Goal: Task Accomplishment & Management: Use online tool/utility

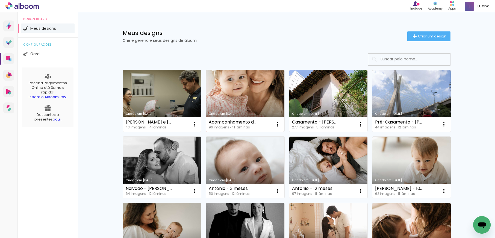
click at [249, 95] on link "Criado em [DATE]" at bounding box center [245, 101] width 78 height 62
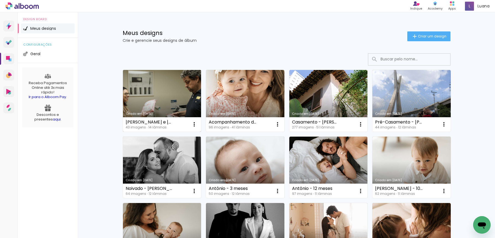
click at [183, 109] on link "Criado em [DATE]" at bounding box center [162, 101] width 78 height 62
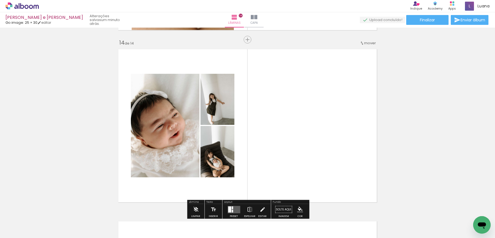
scroll to position [2271, 0]
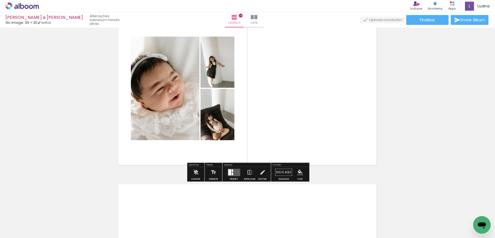
drag, startPoint x: 234, startPoint y: 172, endPoint x: 245, endPoint y: 133, distance: 40.2
click at [234, 172] on quentale-layouter at bounding box center [234, 172] width 13 height 7
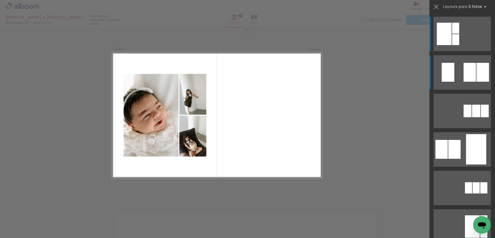
scroll to position [2244, 0]
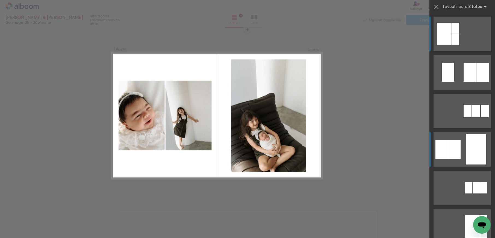
click at [460, 159] on quentale-layouter at bounding box center [462, 149] width 57 height 34
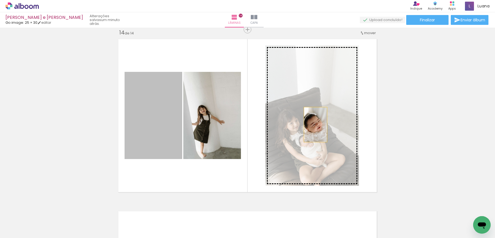
drag, startPoint x: 167, startPoint y: 116, endPoint x: 315, endPoint y: 125, distance: 148.6
click at [0, 0] on slot at bounding box center [0, 0] width 0 height 0
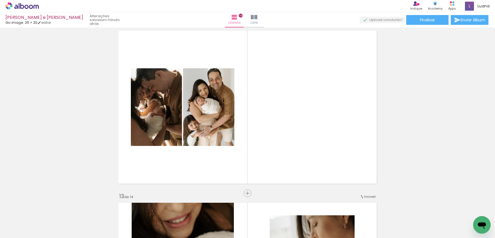
scroll to position [1909, 0]
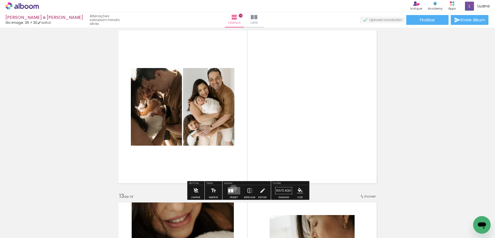
drag, startPoint x: 232, startPoint y: 188, endPoint x: 302, endPoint y: 115, distance: 100.5
click at [232, 188] on quentale-layouter at bounding box center [234, 190] width 13 height 7
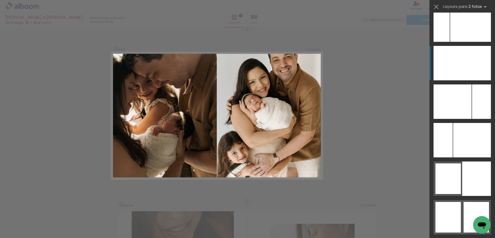
scroll to position [2898, 0]
click at [468, 66] on div at bounding box center [476, 63] width 29 height 34
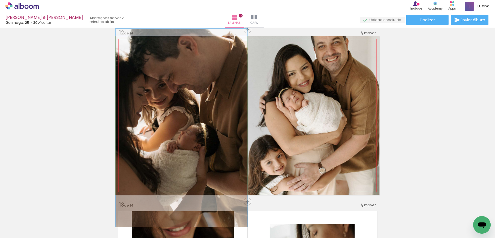
drag, startPoint x: 183, startPoint y: 82, endPoint x: 183, endPoint y: 94, distance: 12.3
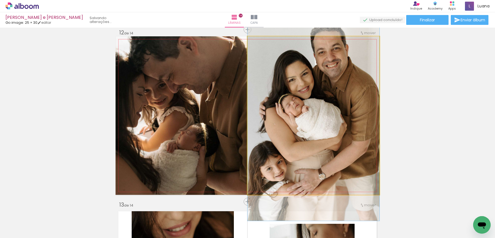
drag, startPoint x: 352, startPoint y: 92, endPoint x: 351, endPoint y: 98, distance: 6.1
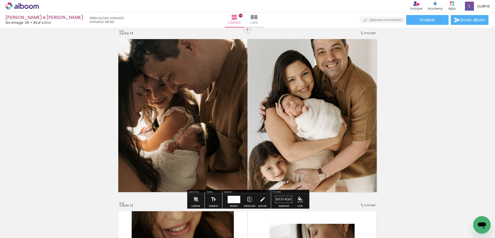
drag, startPoint x: 233, startPoint y: 199, endPoint x: 293, endPoint y: 122, distance: 97.9
click at [234, 199] on div at bounding box center [237, 199] width 6 height 7
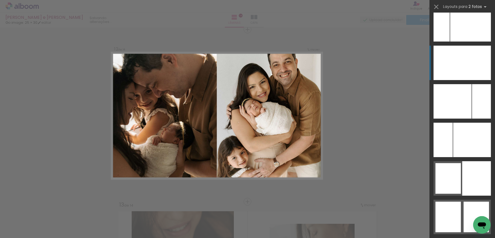
scroll to position [2927, 0]
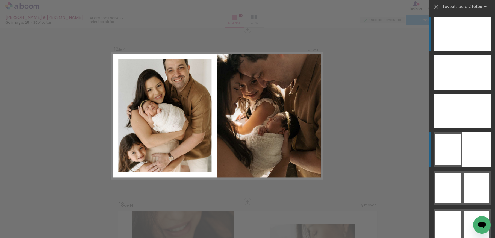
click at [453, 136] on div at bounding box center [447, 149] width 25 height 31
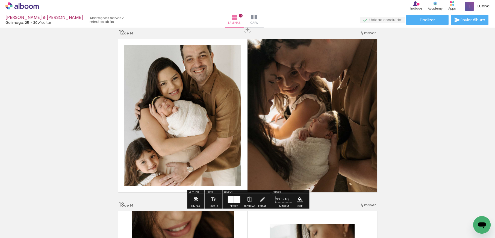
click at [248, 200] on iron-icon at bounding box center [250, 199] width 6 height 11
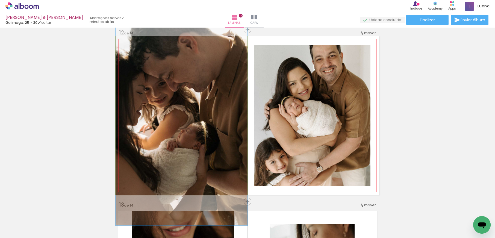
drag, startPoint x: 195, startPoint y: 129, endPoint x: 193, endPoint y: 140, distance: 10.7
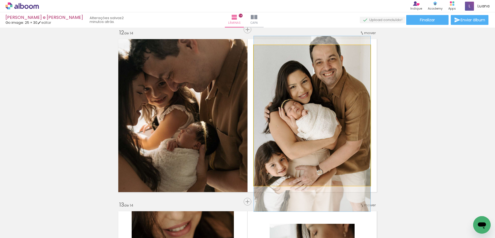
drag, startPoint x: 328, startPoint y: 108, endPoint x: 327, endPoint y: 112, distance: 3.5
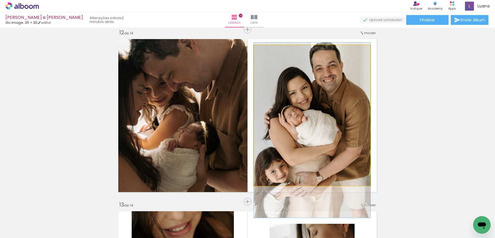
drag, startPoint x: 329, startPoint y: 141, endPoint x: 329, endPoint y: 147, distance: 6.3
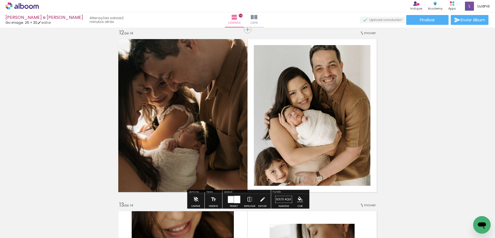
click at [236, 199] on div at bounding box center [237, 199] width 6 height 7
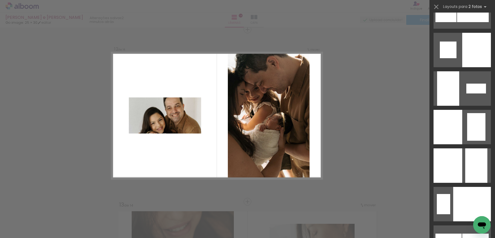
scroll to position [1645, 0]
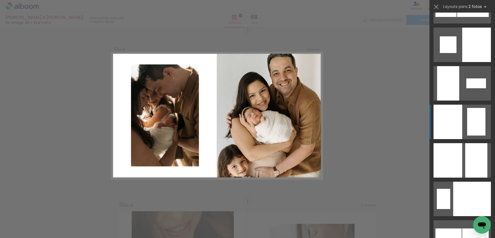
click at [456, 112] on div at bounding box center [448, 122] width 29 height 34
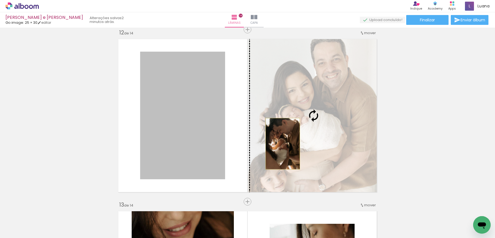
drag, startPoint x: 194, startPoint y: 147, endPoint x: 283, endPoint y: 144, distance: 88.8
click at [0, 0] on slot at bounding box center [0, 0] width 0 height 0
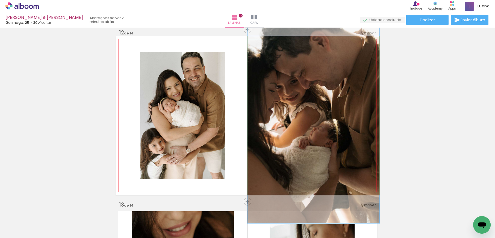
drag, startPoint x: 344, startPoint y: 135, endPoint x: 343, endPoint y: 143, distance: 8.5
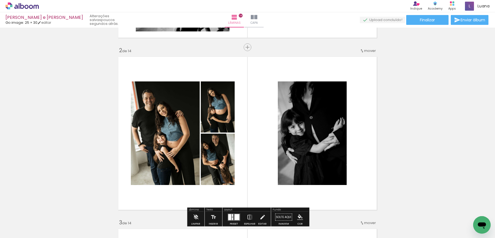
scroll to position [161, 0]
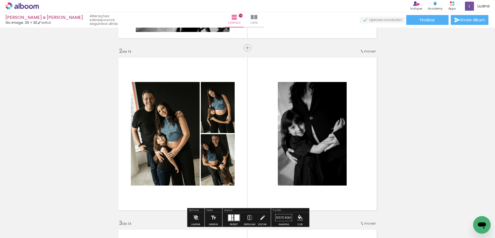
click at [368, 50] on span "mover" at bounding box center [370, 51] width 12 height 5
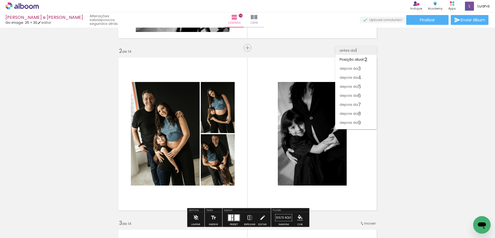
click at [362, 51] on paper-item "antes da 1" at bounding box center [356, 50] width 42 height 9
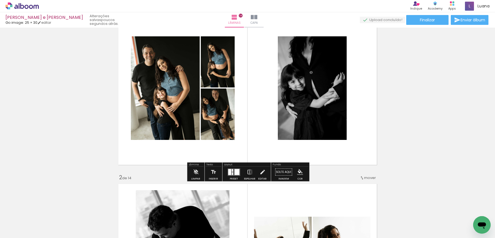
scroll to position [37, 0]
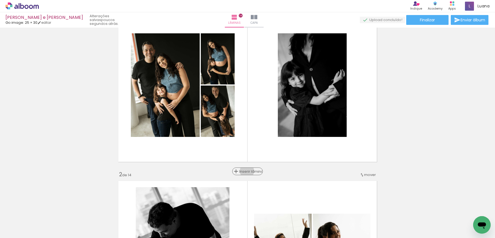
click at [249, 171] on span "Inserir lâmina" at bounding box center [249, 172] width 21 height 4
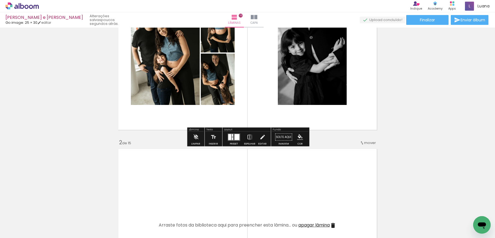
scroll to position [49, 0]
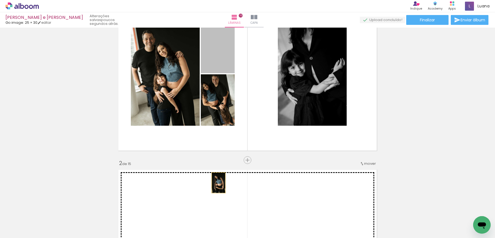
drag, startPoint x: 224, startPoint y: 66, endPoint x: 219, endPoint y: 183, distance: 117.1
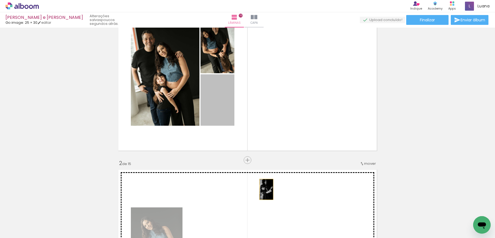
drag, startPoint x: 215, startPoint y: 96, endPoint x: 311, endPoint y: 112, distance: 97.8
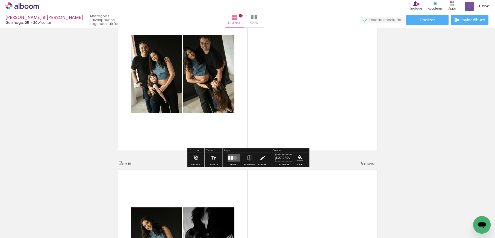
click at [234, 158] on quentale-layouter at bounding box center [234, 157] width 13 height 7
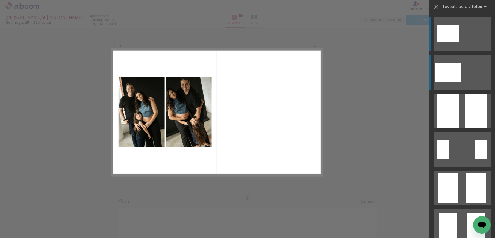
scroll to position [7, 0]
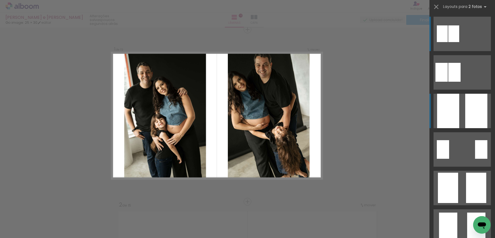
click at [460, 120] on quentale-layouter at bounding box center [462, 111] width 57 height 34
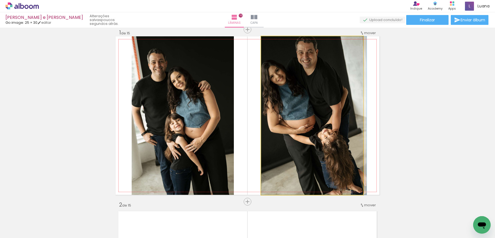
drag, startPoint x: 299, startPoint y: 97, endPoint x: 302, endPoint y: 93, distance: 5.2
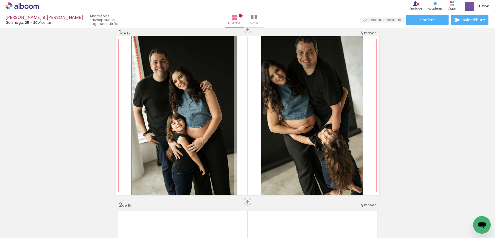
drag, startPoint x: 191, startPoint y: 116, endPoint x: 206, endPoint y: 116, distance: 14.8
click at [203, 115] on div at bounding box center [184, 115] width 105 height 158
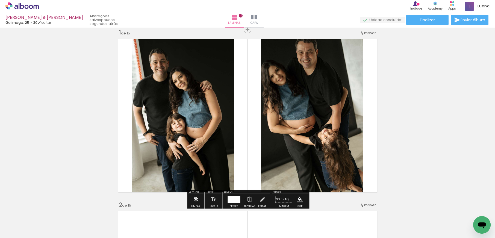
scroll to position [0, 0]
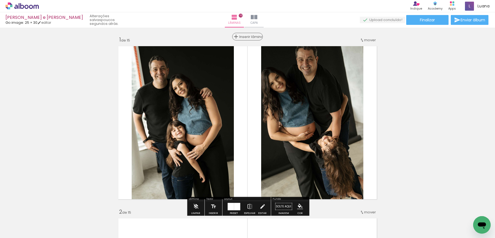
click at [247, 35] on span "Inserir lâmina" at bounding box center [249, 37] width 21 height 4
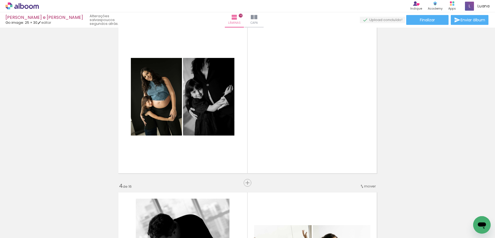
scroll to position [365, 0]
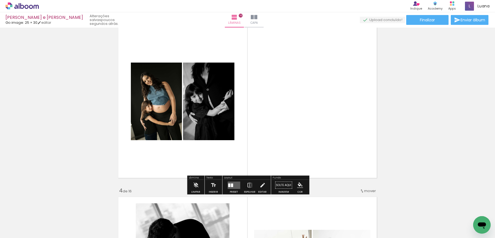
click at [235, 186] on quentale-layouter at bounding box center [234, 184] width 13 height 7
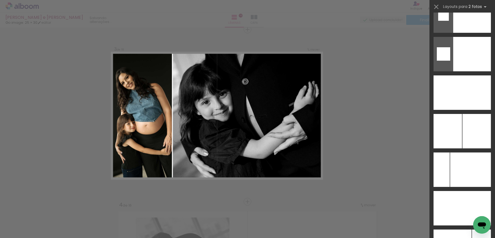
scroll to position [2752, 0]
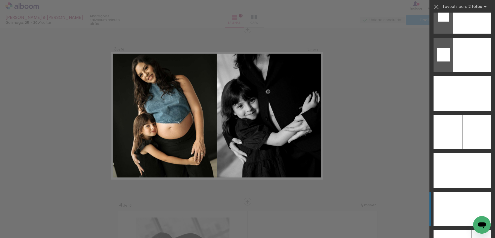
click at [451, 196] on div at bounding box center [448, 209] width 29 height 34
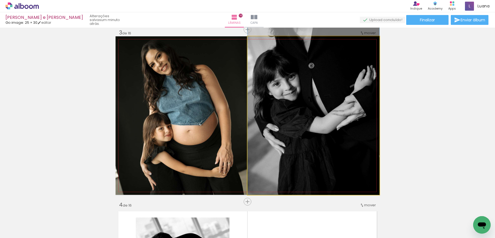
drag, startPoint x: 315, startPoint y: 95, endPoint x: 312, endPoint y: 72, distance: 24.0
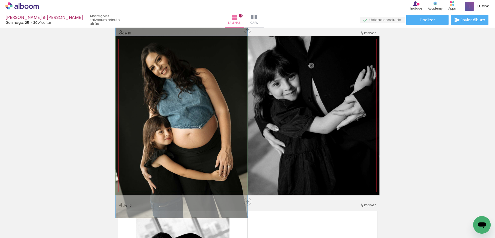
drag, startPoint x: 213, startPoint y: 140, endPoint x: 213, endPoint y: 144, distance: 3.3
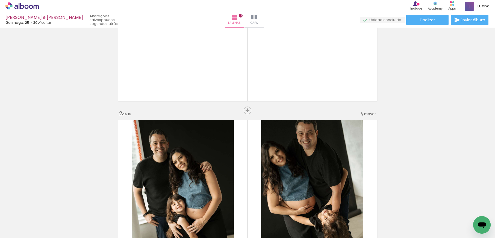
scroll to position [115, 0]
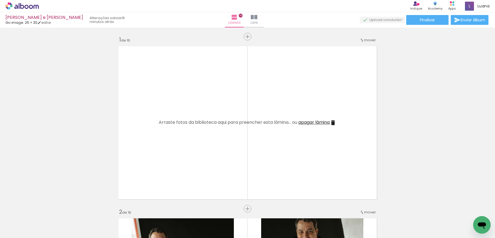
click at [265, 61] on quentale-layouter at bounding box center [248, 122] width 264 height 158
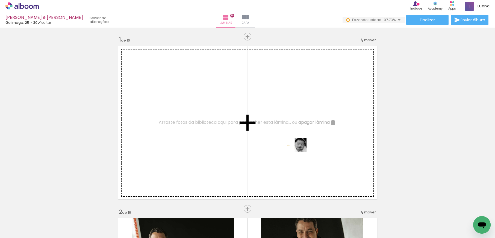
drag, startPoint x: 464, startPoint y: 225, endPoint x: 298, endPoint y: 154, distance: 180.3
click at [298, 154] on quentale-workspace at bounding box center [247, 119] width 495 height 238
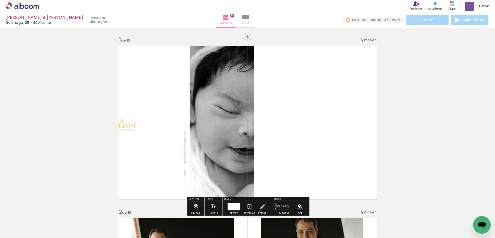
click at [233, 204] on quentale-thumb at bounding box center [228, 219] width 31 height 31
click at [233, 203] on div at bounding box center [234, 206] width 13 height 7
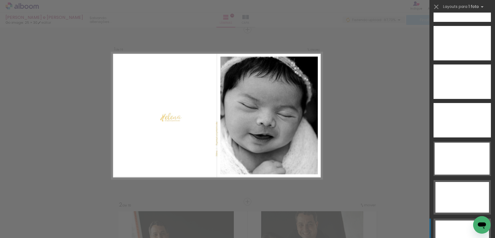
scroll to position [1865, 0]
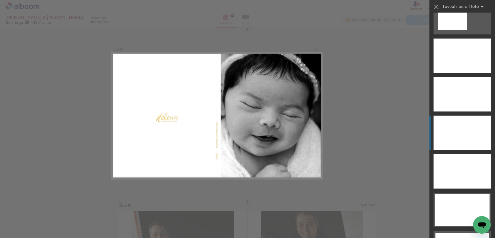
click at [459, 128] on div at bounding box center [462, 133] width 57 height 34
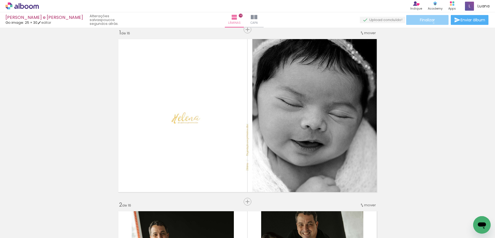
click at [432, 23] on paper-button "Finalizar" at bounding box center [427, 20] width 42 height 10
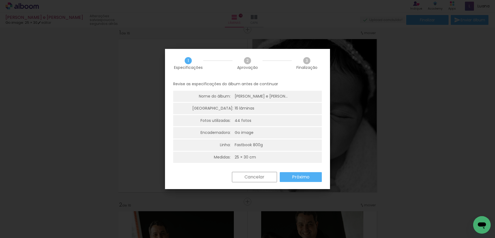
click at [0, 0] on slot "Próximo" at bounding box center [0, 0] width 0 height 0
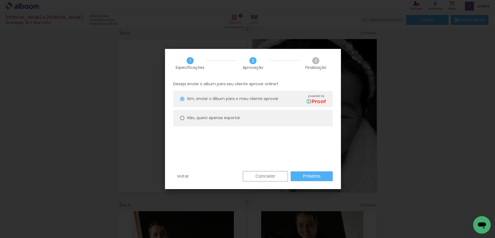
click at [234, 122] on paper-radio-button "Não, quero apenas exportar" at bounding box center [253, 118] width 160 height 16
type paper-radio-button "on"
click at [295, 178] on paper-button "Próximo" at bounding box center [312, 176] width 42 height 10
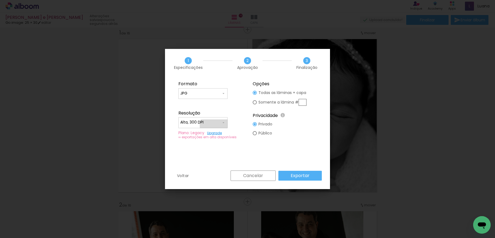
click at [215, 125] on div at bounding box center [202, 125] width 45 height 1
click at [211, 130] on paper-item "Baixa" at bounding box center [202, 132] width 49 height 11
type input "Baixa"
click at [295, 171] on paper-button "Exportar" at bounding box center [299, 176] width 43 height 10
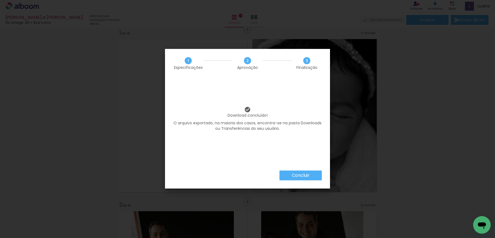
scroll to position [0, 898]
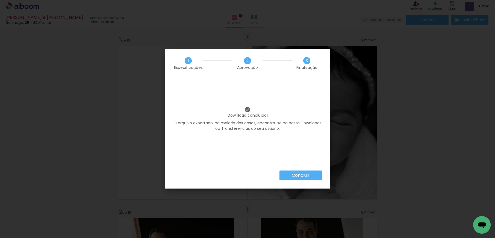
scroll to position [0, 898]
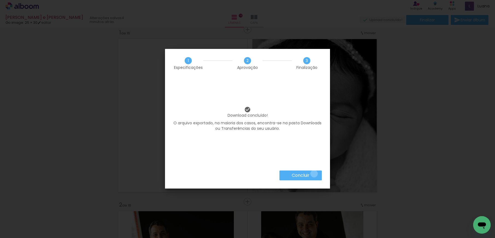
click at [314, 173] on paper-button "Concluir" at bounding box center [300, 175] width 42 height 10
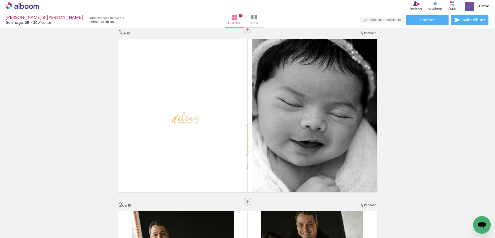
scroll to position [0, 898]
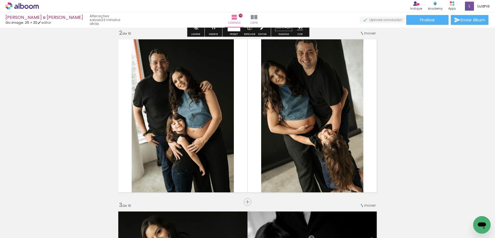
scroll to position [216, 0]
